Goal: Task Accomplishment & Management: Use online tool/utility

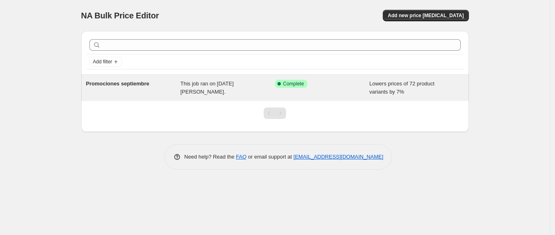
click at [132, 83] on span "Promociones septiembre" at bounding box center [117, 83] width 63 height 6
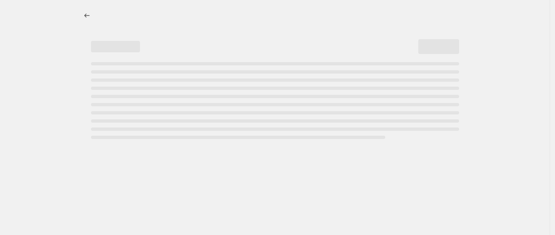
select select "percentage"
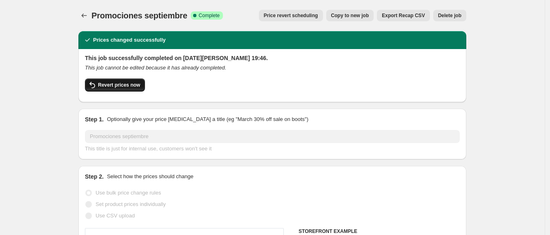
click at [105, 90] on button "Revert prices now" at bounding box center [115, 84] width 60 height 13
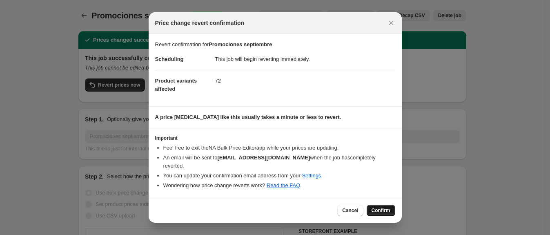
click at [381, 207] on span "Confirm" at bounding box center [381, 210] width 19 height 7
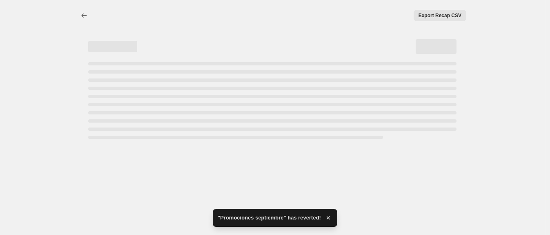
select select "percentage"
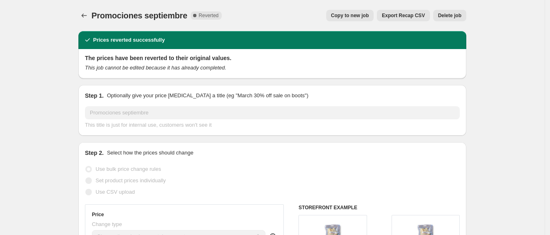
click at [449, 18] on span "Delete job" at bounding box center [449, 15] width 23 height 7
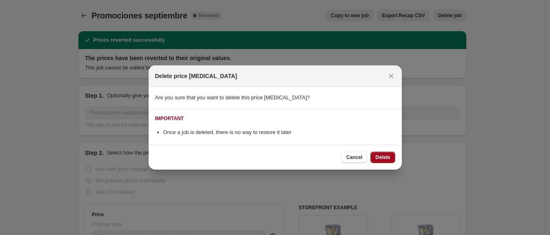
click at [387, 156] on span "Delete" at bounding box center [382, 157] width 15 height 7
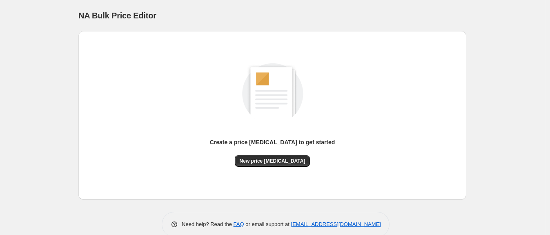
click at [276, 167] on div "Create a price [MEDICAL_DATA] to get started New price [MEDICAL_DATA]" at bounding box center [272, 115] width 375 height 155
click at [288, 165] on button "New price [MEDICAL_DATA]" at bounding box center [273, 160] width 76 height 11
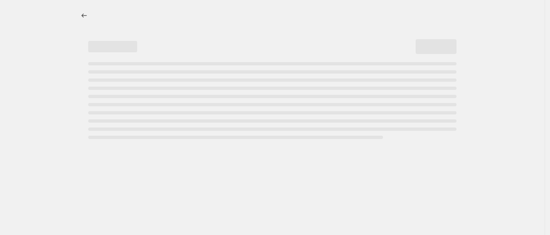
select select "percentage"
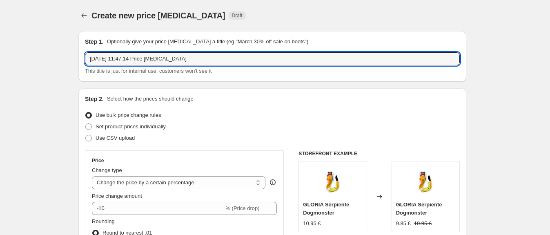
drag, startPoint x: 211, startPoint y: 58, endPoint x: 76, endPoint y: 55, distance: 135.2
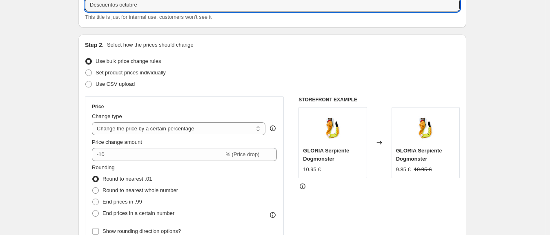
scroll to position [54, 0]
type input "Descuentos octubre"
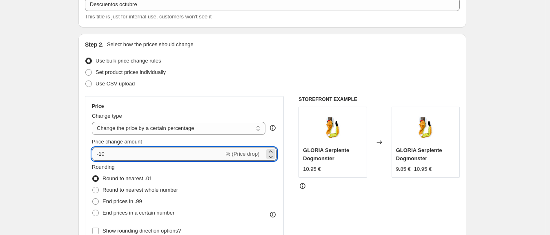
click at [135, 153] on input "-10" at bounding box center [158, 153] width 132 height 13
type input "-1"
type input "-5"
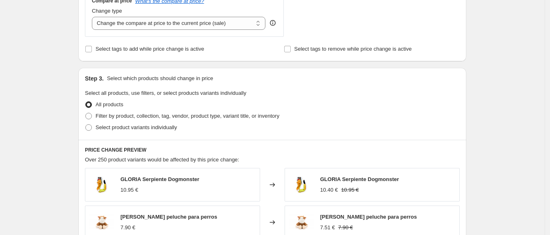
scroll to position [314, 0]
click at [140, 118] on span "Filter by product, collection, tag, vendor, product type, variant title, or inv…" at bounding box center [188, 115] width 184 height 6
click at [86, 112] on input "Filter by product, collection, tag, vendor, product type, variant title, or inv…" at bounding box center [85, 112] width 0 height 0
radio input "true"
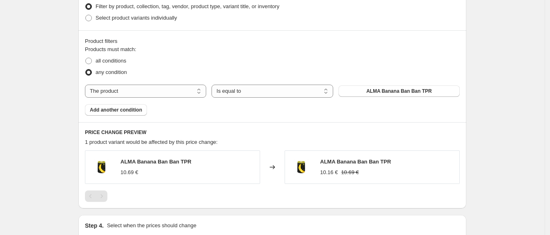
scroll to position [424, 0]
click at [370, 91] on button "ALMA Banana Ban Ban TPR" at bounding box center [399, 90] width 121 height 11
click at [386, 94] on span "ALMA Banana Ban Ban TPR" at bounding box center [398, 90] width 65 height 7
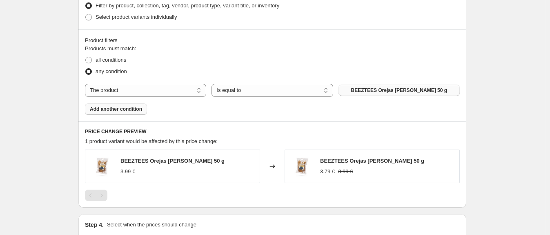
click at [123, 112] on span "Add another condition" at bounding box center [116, 109] width 52 height 7
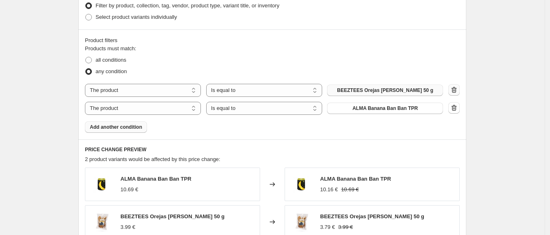
type input "-10"
click at [459, 94] on button "button" at bounding box center [453, 89] width 11 height 11
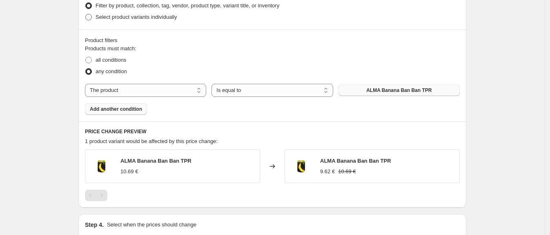
click at [146, 20] on span "Select product variants individually" at bounding box center [136, 17] width 81 height 6
click at [86, 14] on input "Select product variants individually" at bounding box center [85, 14] width 0 height 0
radio input "true"
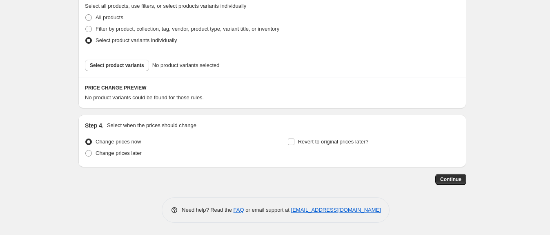
scroll to position [401, 0]
click at [137, 62] on span "Select product variants" at bounding box center [117, 65] width 54 height 7
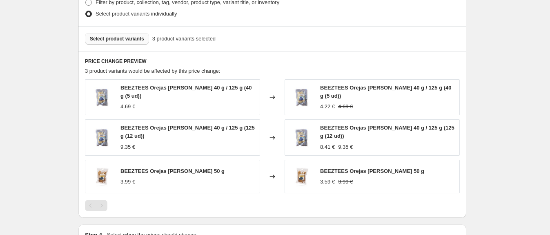
scroll to position [427, 0]
click at [132, 37] on span "Select product variants" at bounding box center [117, 39] width 54 height 7
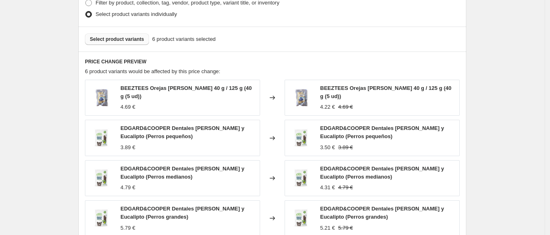
click at [127, 41] on span "Select product variants" at bounding box center [117, 39] width 54 height 7
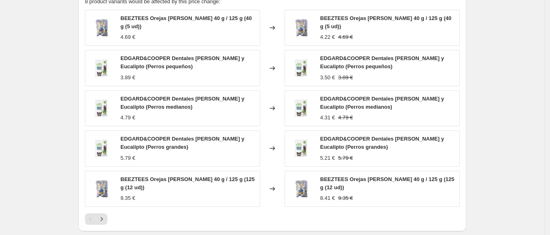
scroll to position [498, 0]
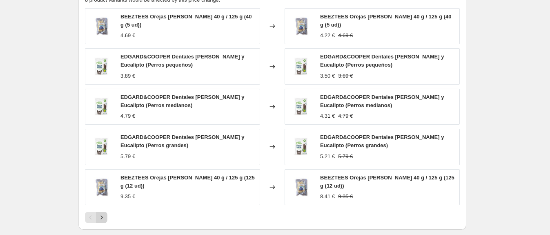
click at [103, 216] on icon "Next" at bounding box center [102, 217] width 8 height 8
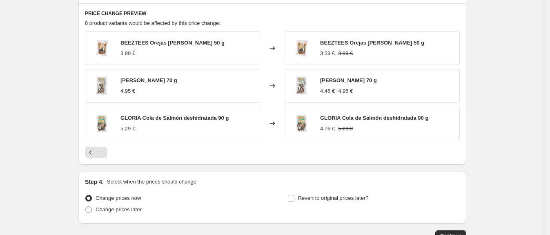
scroll to position [474, 0]
click at [93, 158] on button "Previous" at bounding box center [90, 152] width 11 height 11
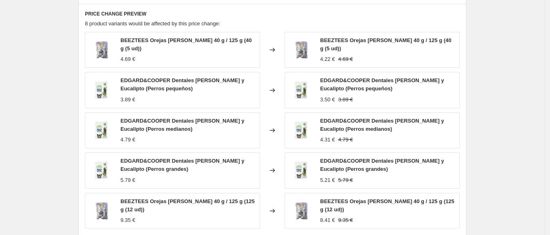
scroll to position [393, 0]
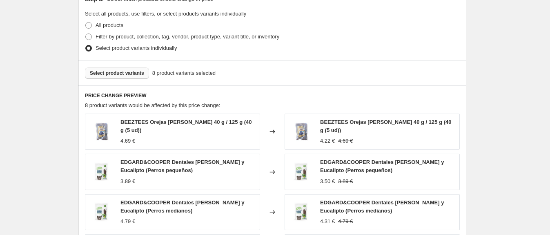
click at [135, 73] on span "Select product variants" at bounding box center [117, 73] width 54 height 7
click at [132, 73] on span "Select product variants" at bounding box center [117, 73] width 54 height 7
click at [135, 74] on span "Select product variants" at bounding box center [117, 73] width 54 height 7
click at [118, 75] on span "Select product variants" at bounding box center [117, 73] width 54 height 7
click at [116, 73] on span "Select product variants" at bounding box center [117, 73] width 54 height 7
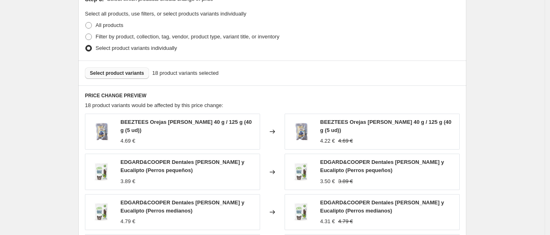
click at [109, 66] on div "Select product variants 18 product variants selected" at bounding box center [272, 72] width 388 height 25
click at [118, 78] on button "Select product variants" at bounding box center [117, 72] width 64 height 11
click at [133, 78] on button "Select product variants" at bounding box center [117, 72] width 64 height 11
click at [130, 72] on span "Select product variants" at bounding box center [117, 73] width 54 height 7
click at [126, 79] on button "Select product variants" at bounding box center [117, 72] width 64 height 11
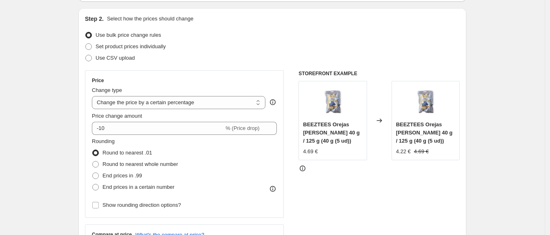
scroll to position [69, 0]
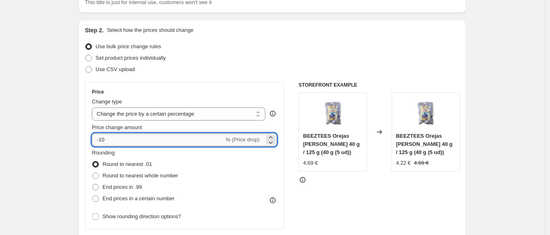
click at [200, 136] on input "-10" at bounding box center [158, 139] width 132 height 13
type input "-1"
type input "-5"
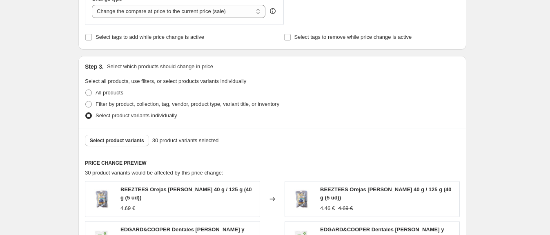
scroll to position [325, 0]
click at [122, 142] on span "Select product variants" at bounding box center [117, 141] width 54 height 7
click at [125, 140] on span "Select product variants" at bounding box center [117, 141] width 54 height 7
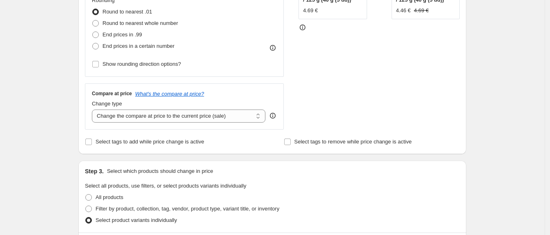
scroll to position [298, 0]
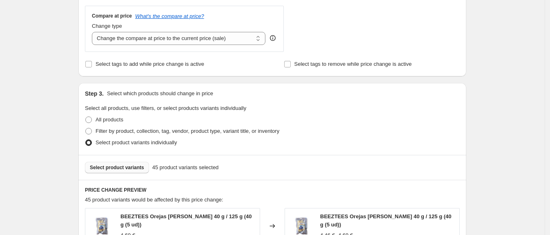
click at [139, 169] on span "Select product variants" at bounding box center [117, 167] width 54 height 7
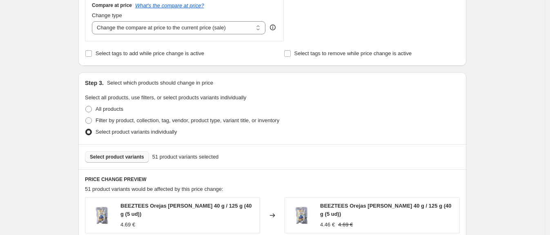
scroll to position [309, 0]
click at [131, 160] on span "Select product variants" at bounding box center [117, 157] width 54 height 7
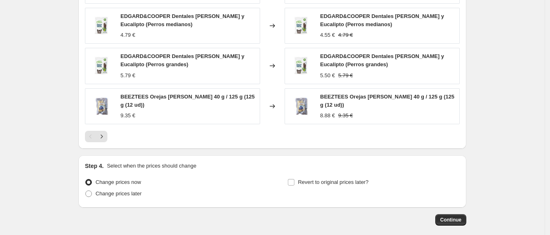
scroll to position [619, 0]
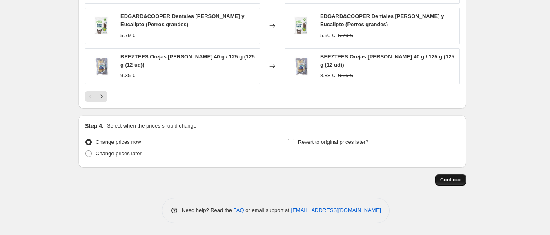
click at [465, 180] on button "Continue" at bounding box center [450, 179] width 31 height 11
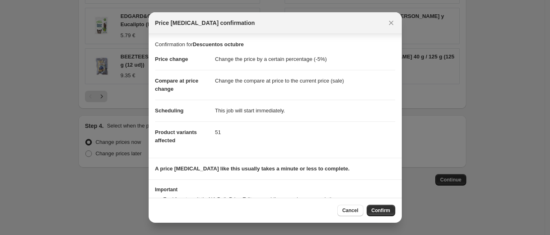
scroll to position [34, 0]
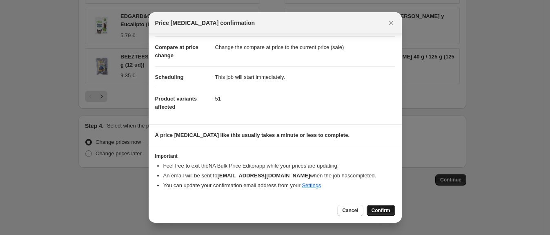
click at [375, 209] on span "Confirm" at bounding box center [381, 210] width 19 height 7
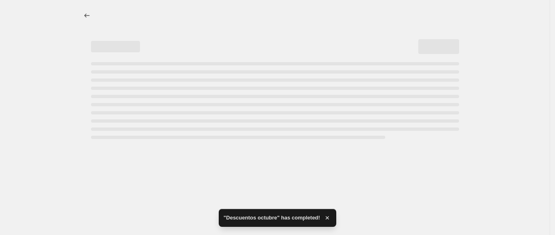
select select "percentage"
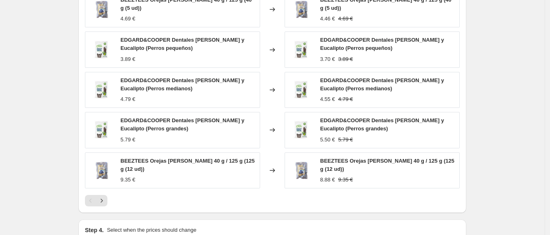
scroll to position [593, 0]
click at [105, 200] on icon "Next" at bounding box center [102, 200] width 8 height 8
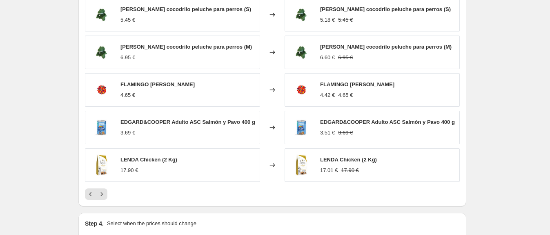
scroll to position [589, 0]
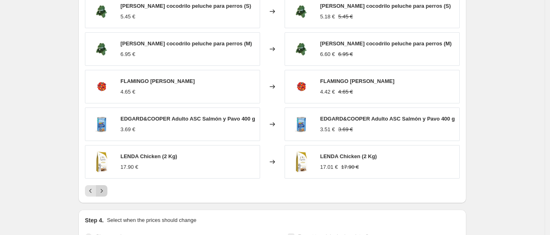
click at [102, 189] on icon "Next" at bounding box center [102, 191] width 8 height 8
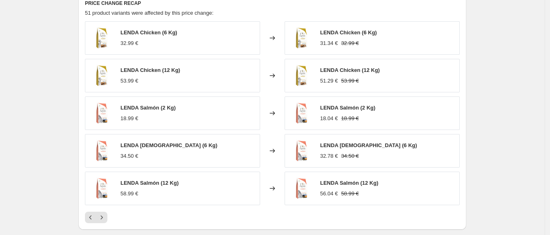
scroll to position [566, 0]
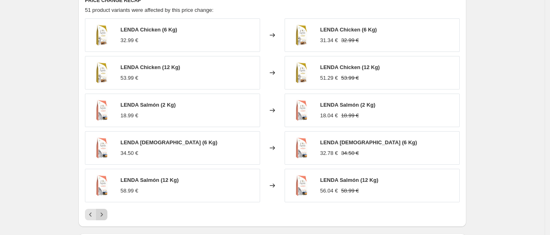
click at [105, 216] on icon "Next" at bounding box center [102, 214] width 8 height 8
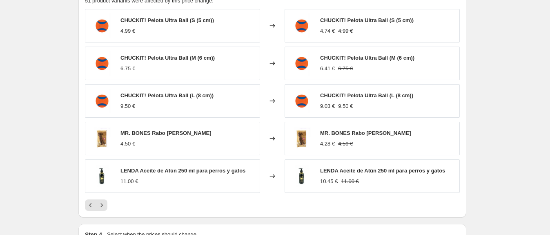
scroll to position [576, 0]
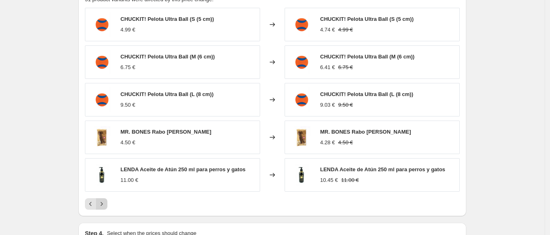
click at [105, 208] on icon "Next" at bounding box center [102, 204] width 8 height 8
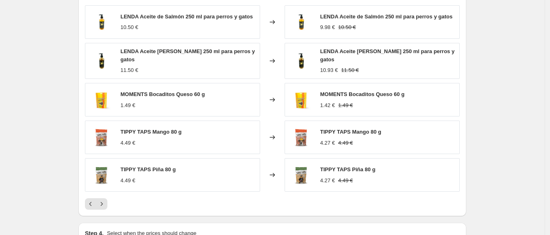
scroll to position [579, 0]
click at [105, 202] on icon "Next" at bounding box center [102, 203] width 8 height 8
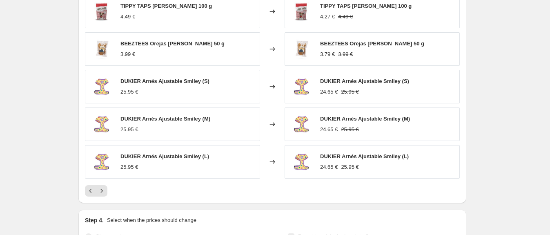
scroll to position [591, 0]
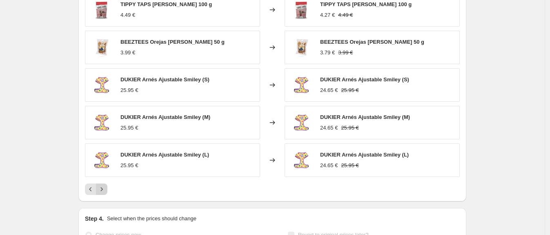
click at [106, 193] on icon "Next" at bounding box center [102, 189] width 8 height 8
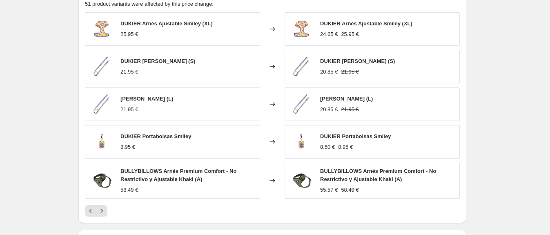
scroll to position [572, 0]
click at [105, 210] on icon "Next" at bounding box center [102, 210] width 8 height 8
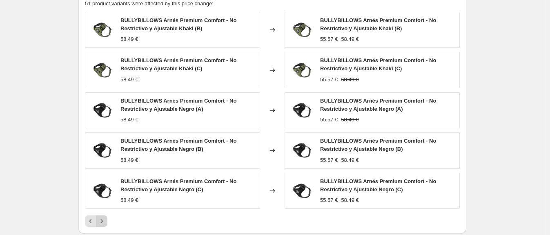
click at [105, 223] on icon "Next" at bounding box center [102, 221] width 8 height 8
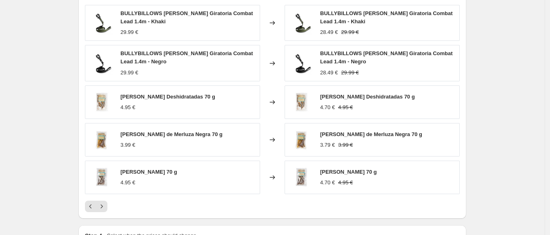
scroll to position [581, 0]
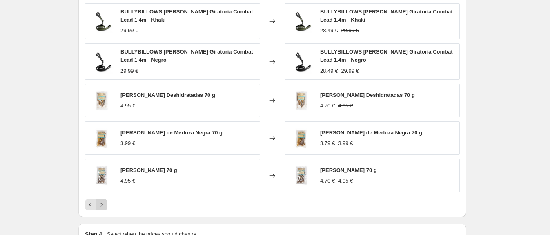
click at [105, 204] on icon "Next" at bounding box center [102, 204] width 8 height 8
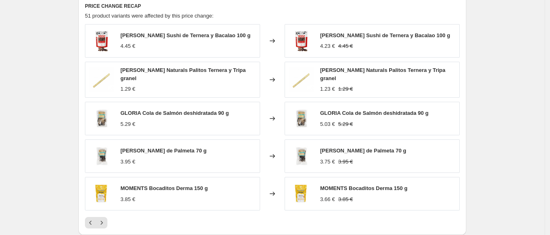
scroll to position [560, 0]
click at [105, 223] on icon "Next" at bounding box center [102, 222] width 8 height 8
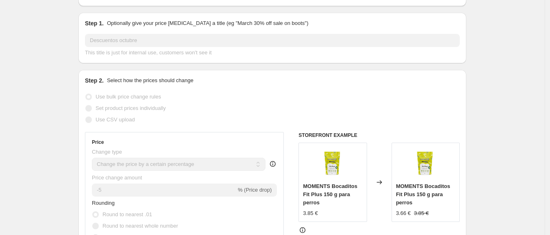
scroll to position [0, 0]
